Goal: Use online tool/utility: Utilize a website feature to perform a specific function

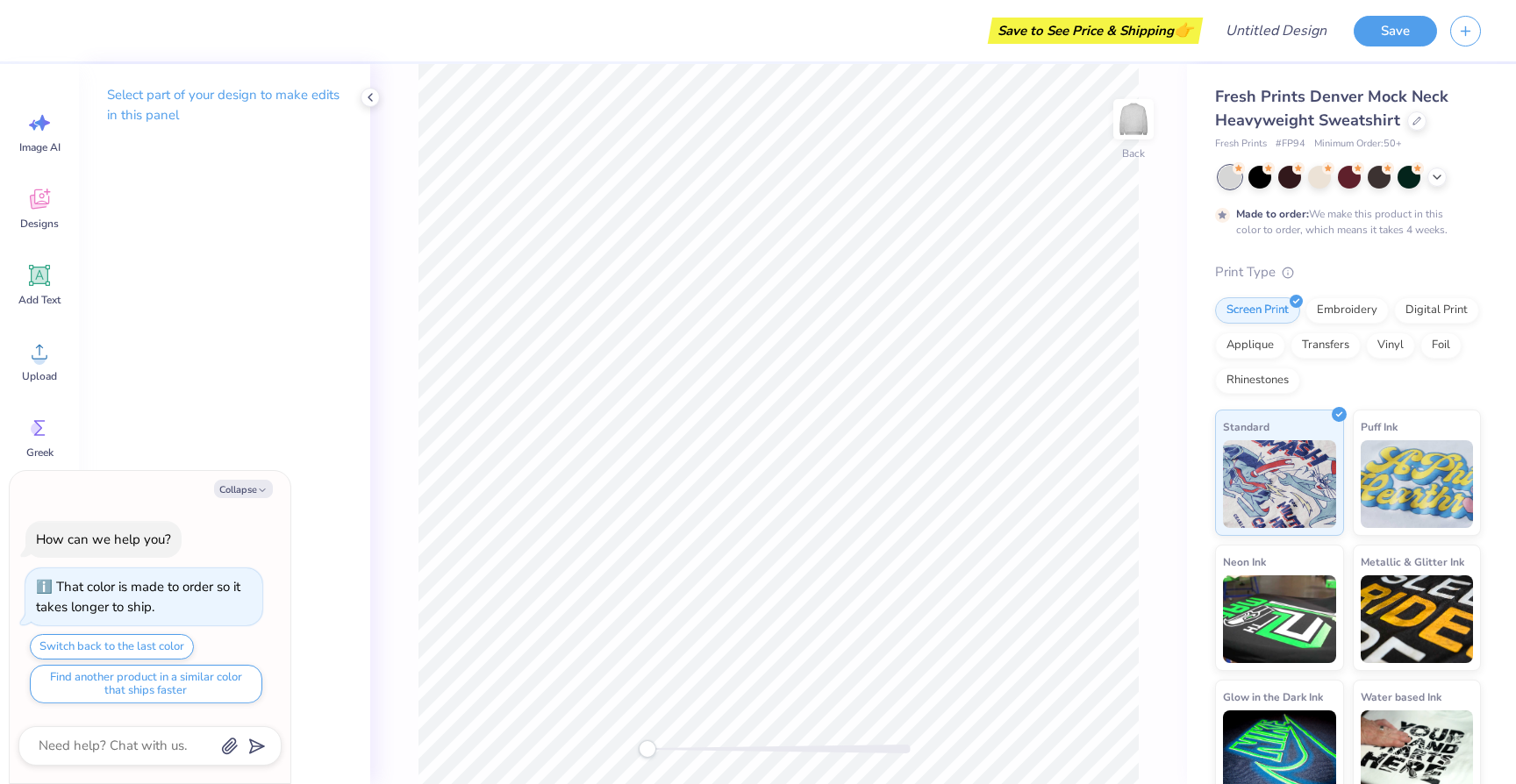
type textarea "x"
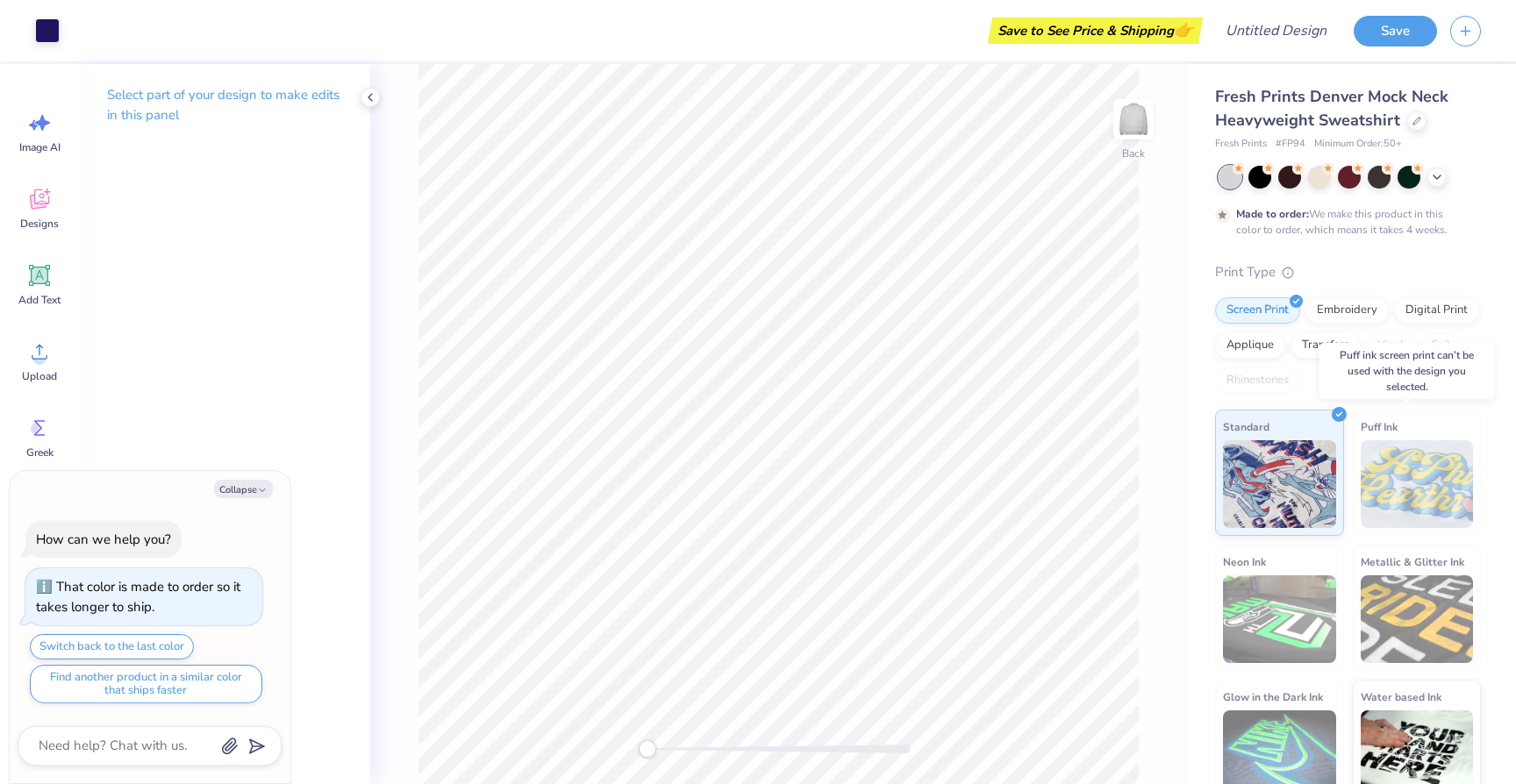
click at [1424, 494] on img at bounding box center [1417, 483] width 113 height 87
click at [1377, 487] on img at bounding box center [1417, 483] width 113 height 87
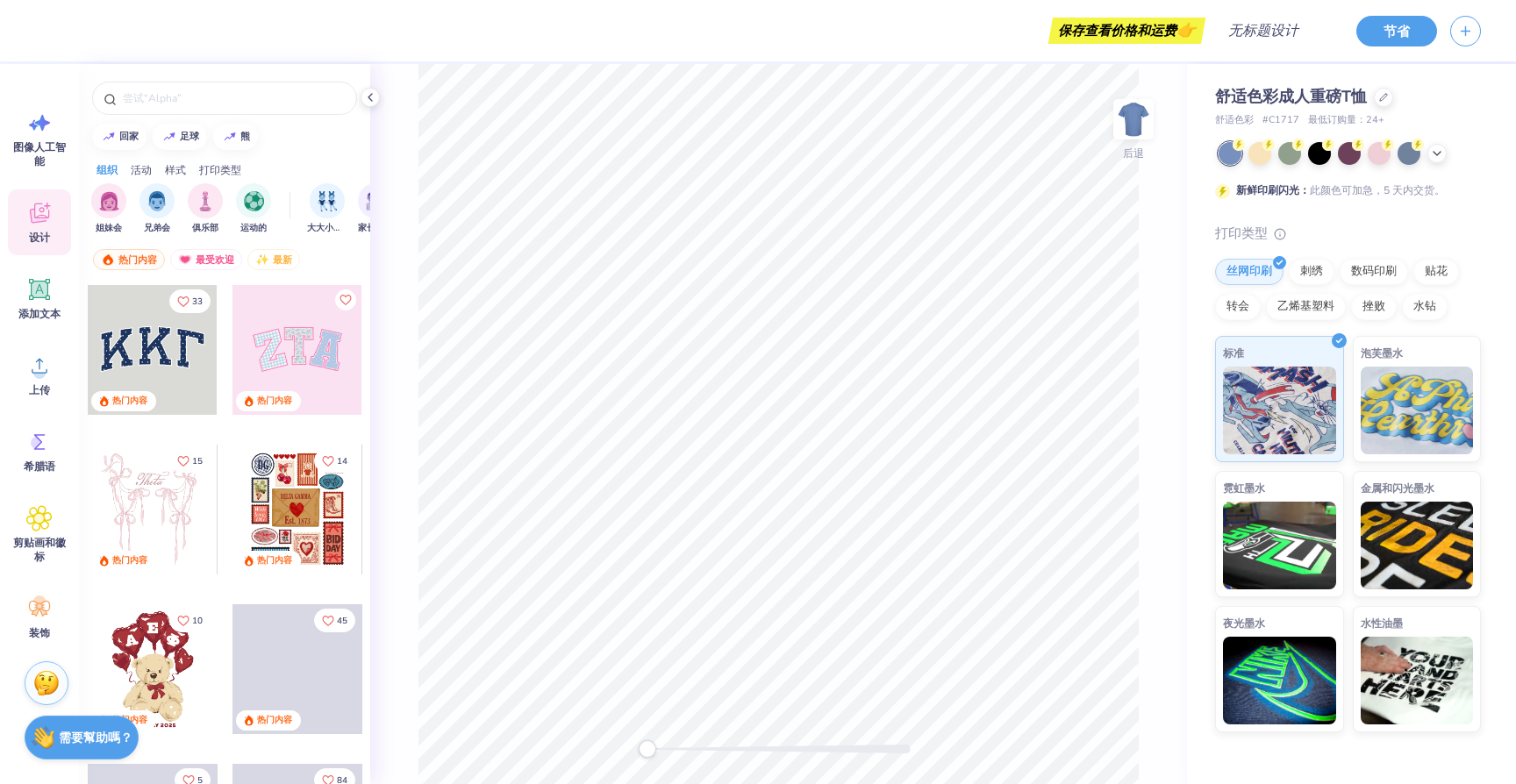
click at [162, 362] on div at bounding box center [152, 350] width 130 height 130
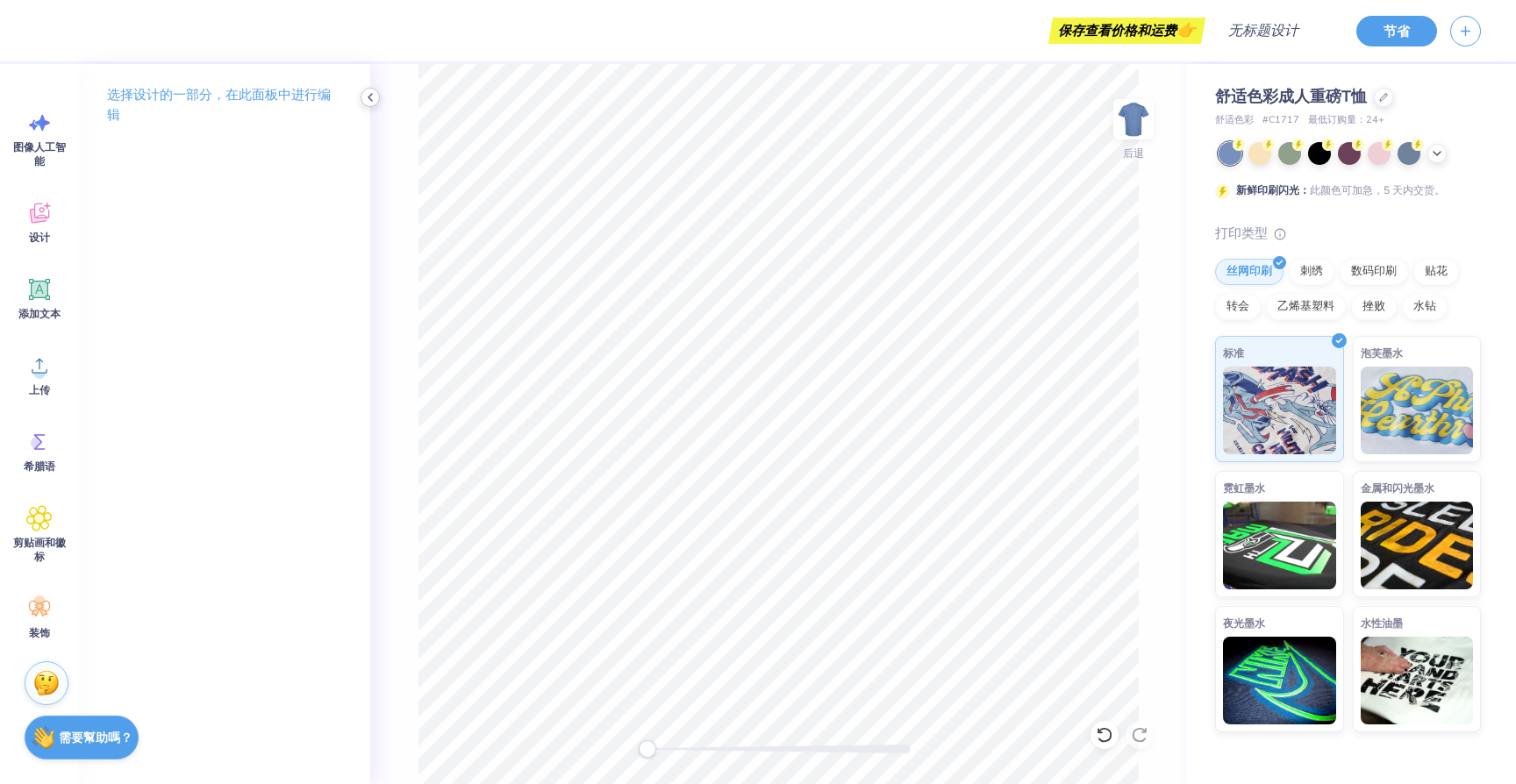
click at [376, 97] on icon at bounding box center [370, 97] width 14 height 14
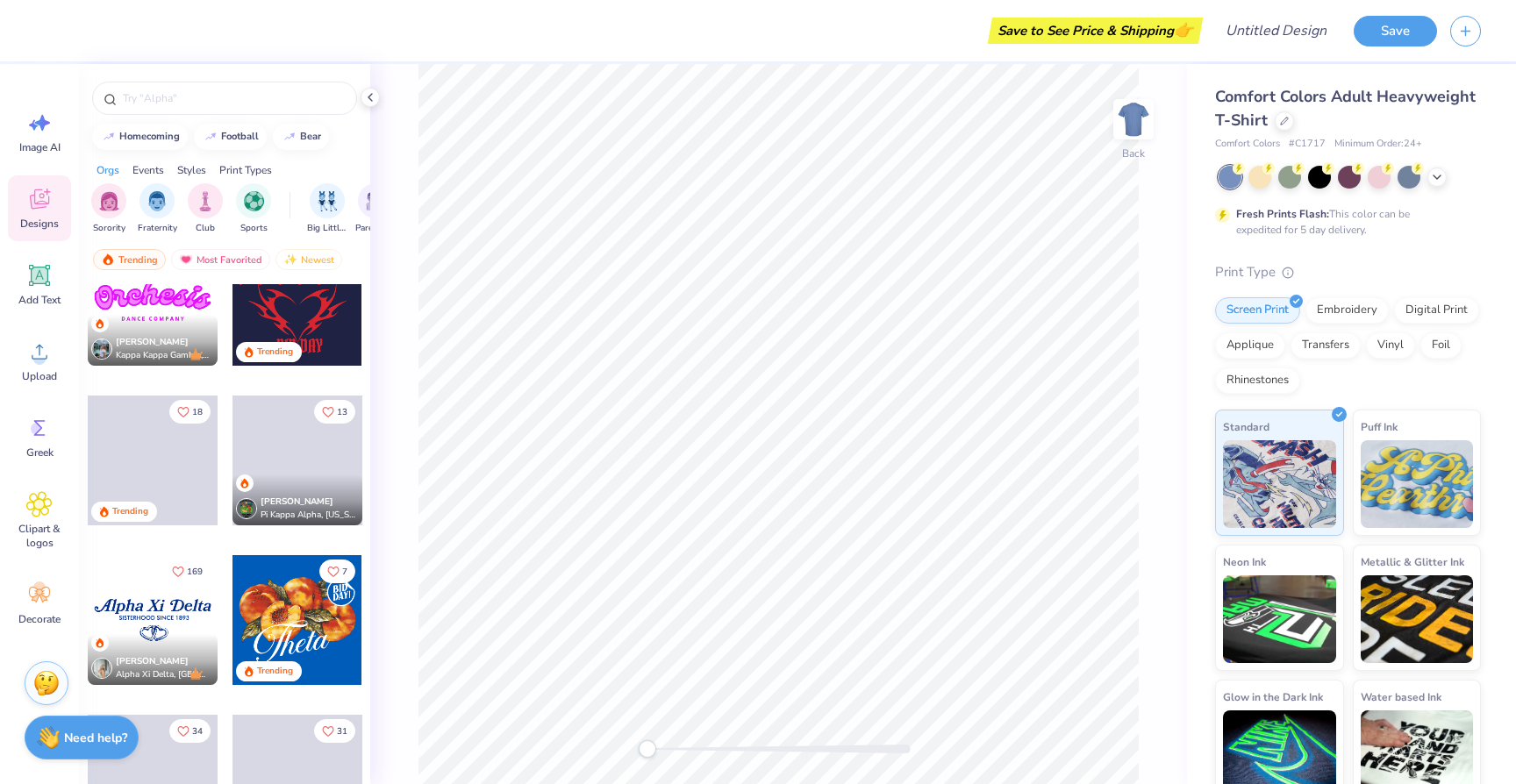
scroll to position [1220, 0]
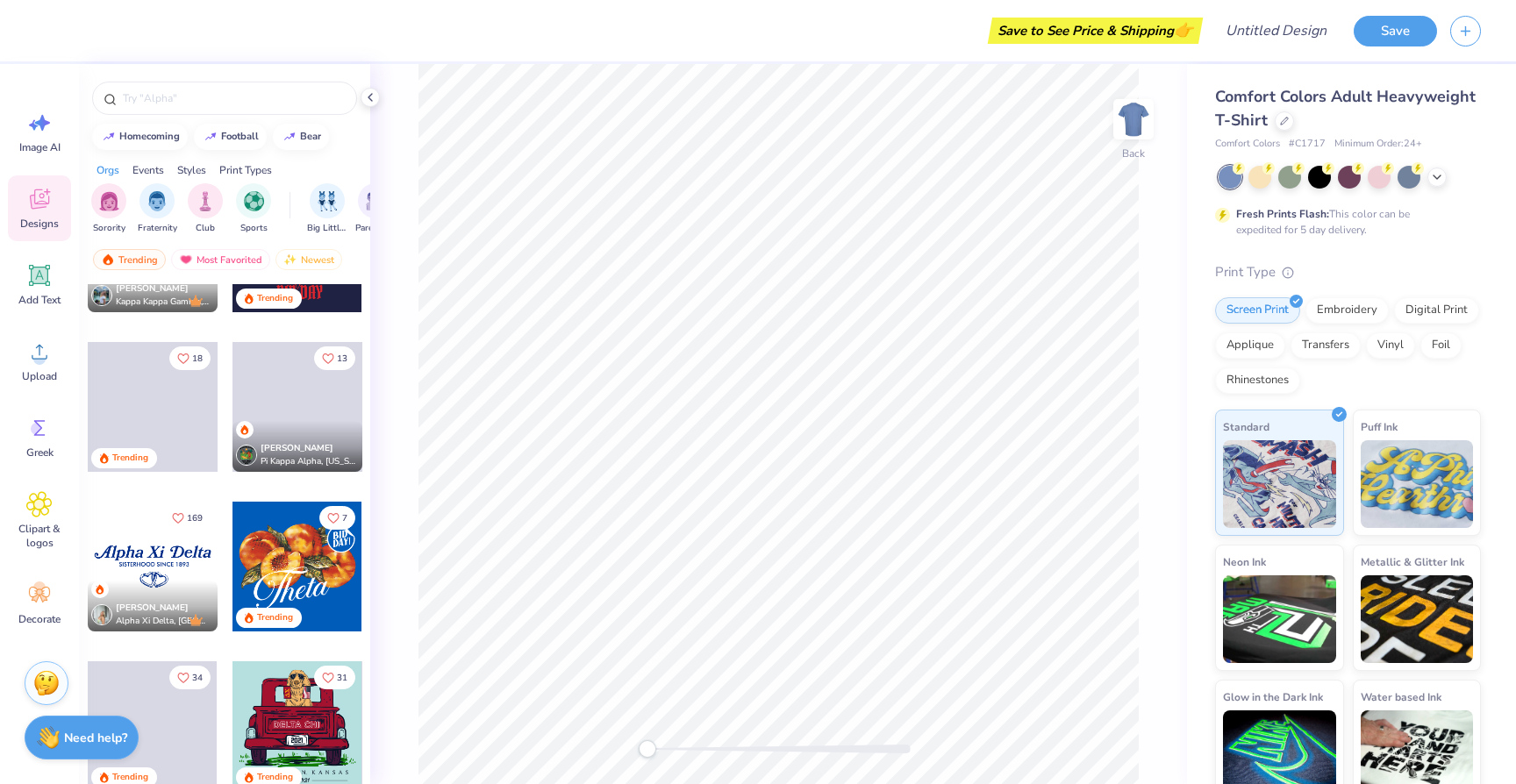
click at [330, 578] on div at bounding box center [297, 566] width 130 height 130
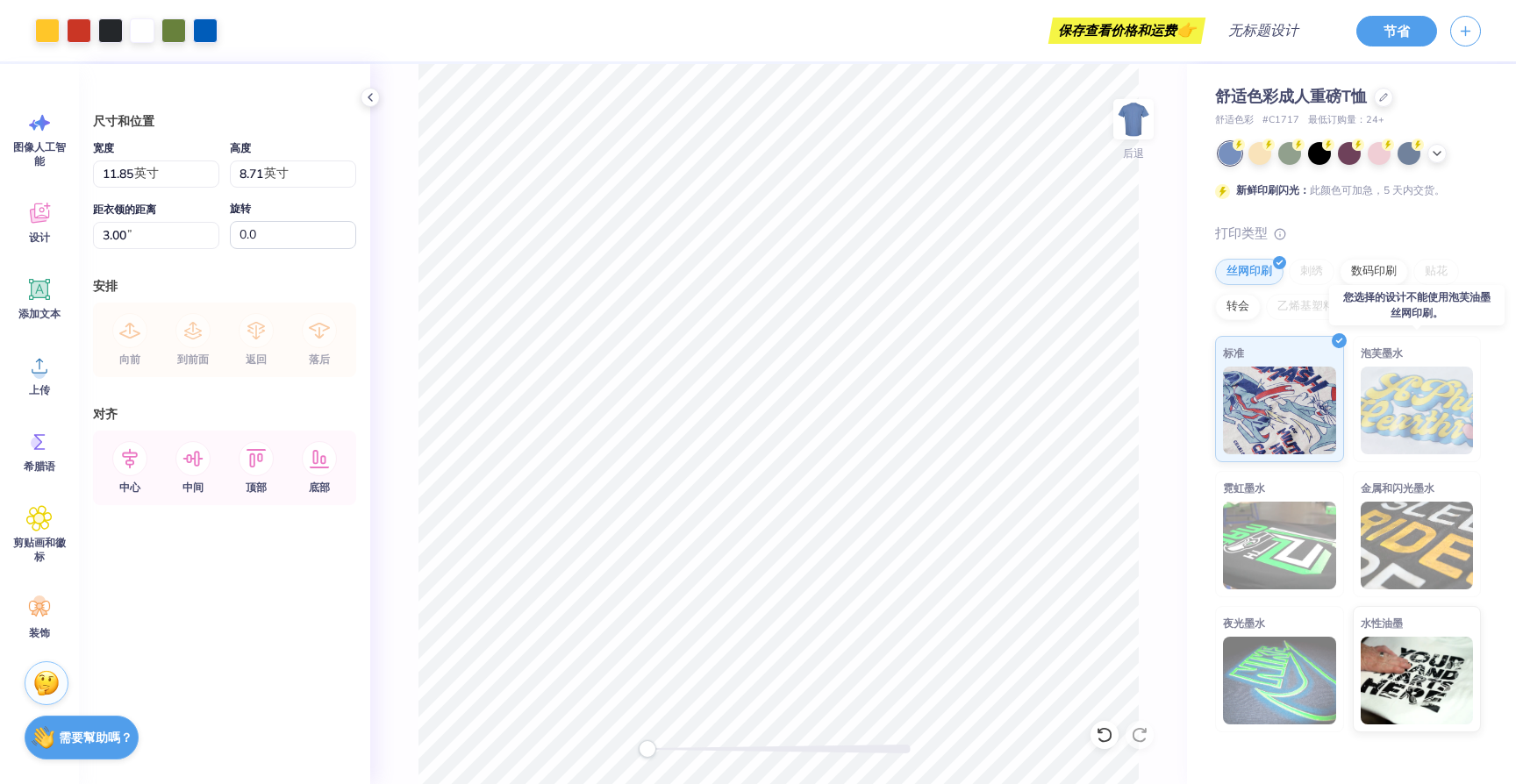
click at [1412, 435] on img at bounding box center [1417, 409] width 113 height 87
click at [29, 227] on div "设计" at bounding box center [40, 222] width 64 height 65
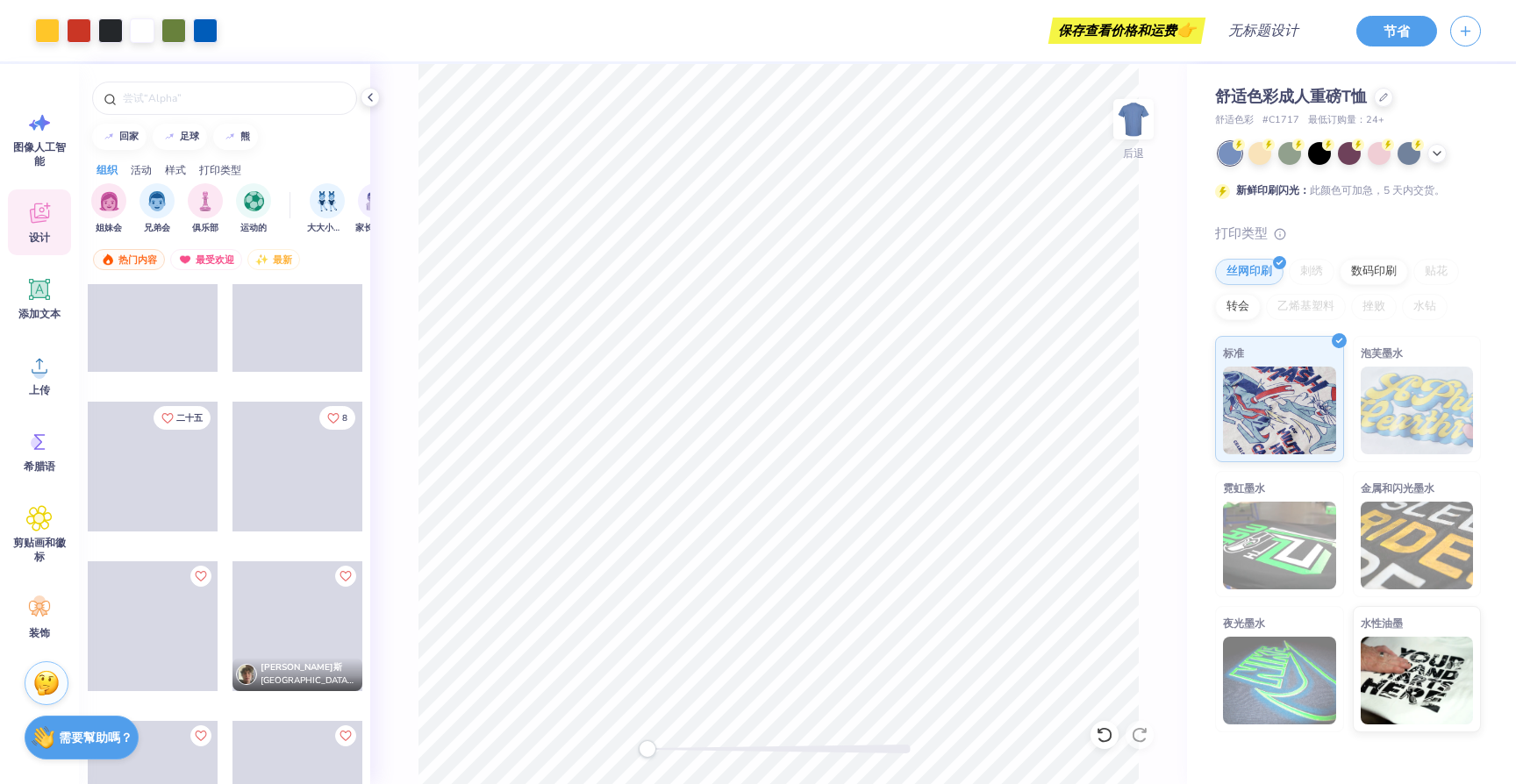
scroll to position [8443, 0]
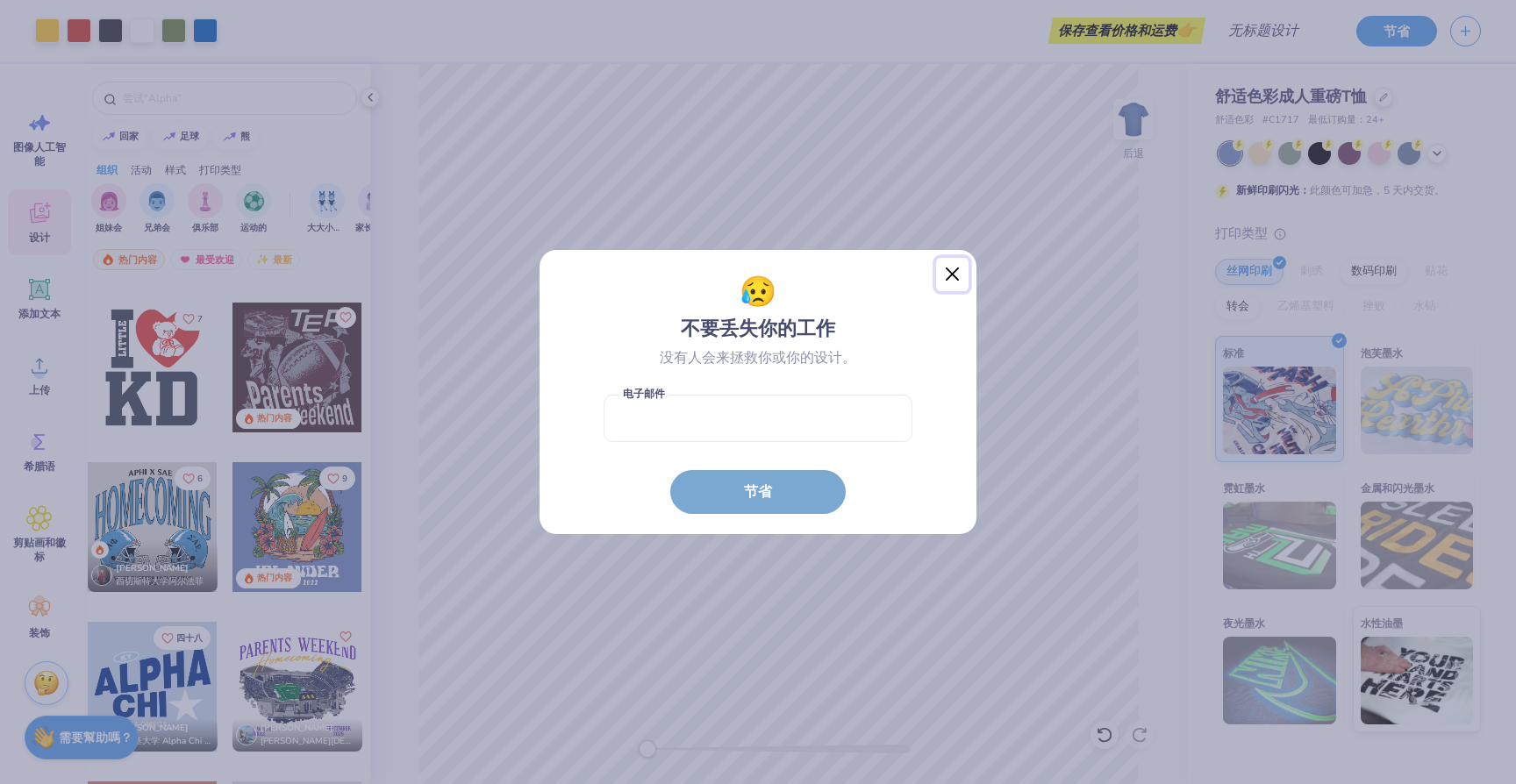
click at [948, 272] on button "关闭" at bounding box center [953, 274] width 33 height 33
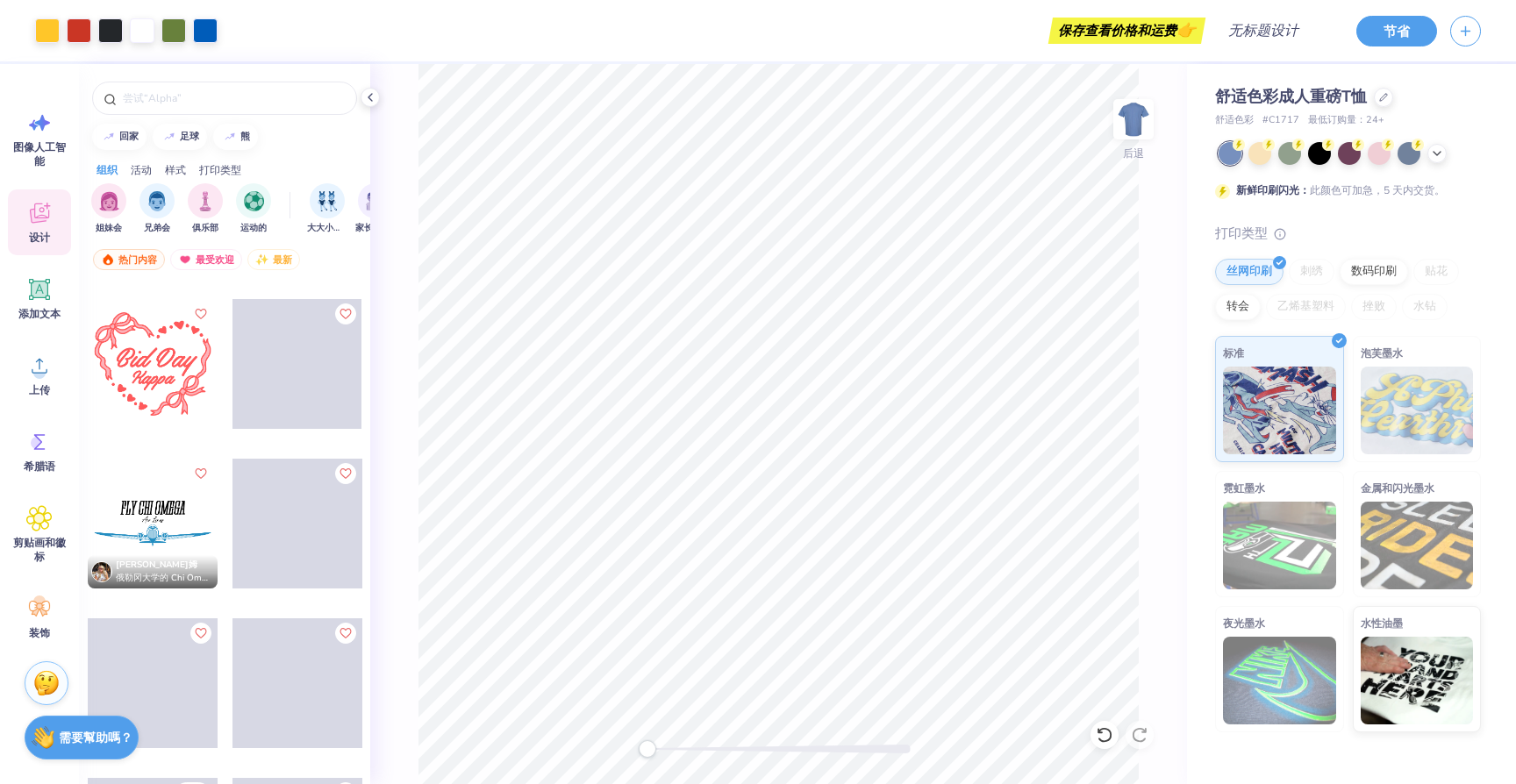
scroll to position [11002, 0]
